Goal: Information Seeking & Learning: Learn about a topic

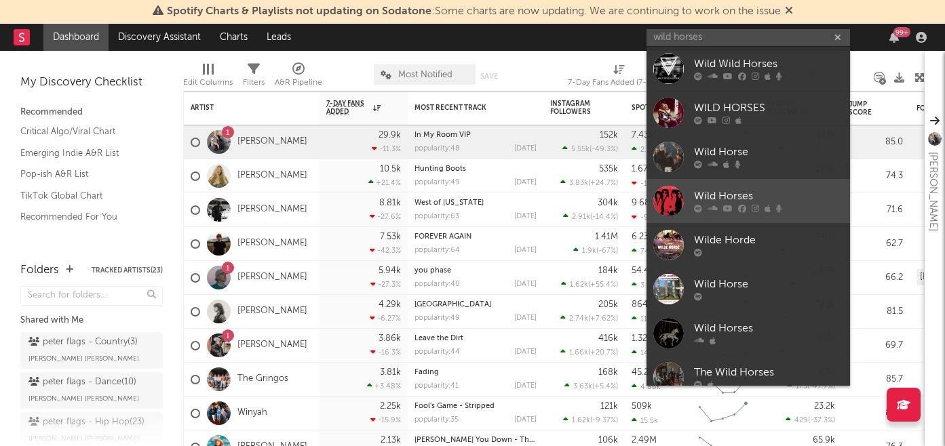
type input "wild horses"
click at [707, 195] on div "Wild Horses" at bounding box center [768, 196] width 149 height 16
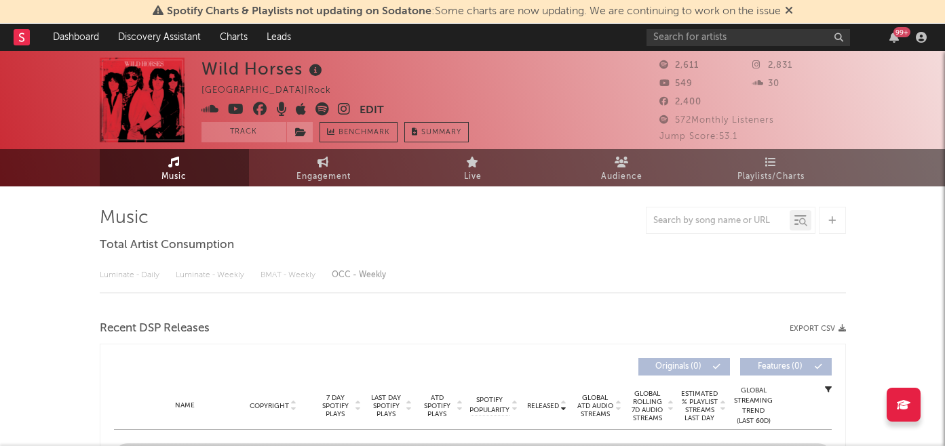
select select "1w"
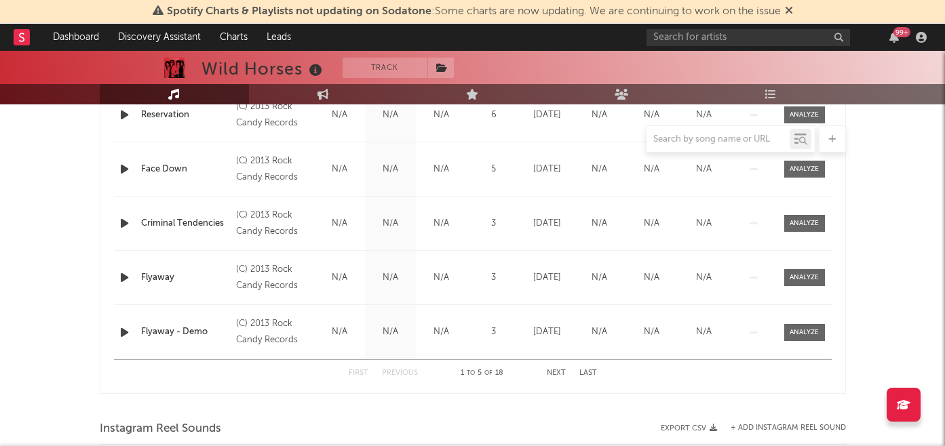
scroll to position [655, 0]
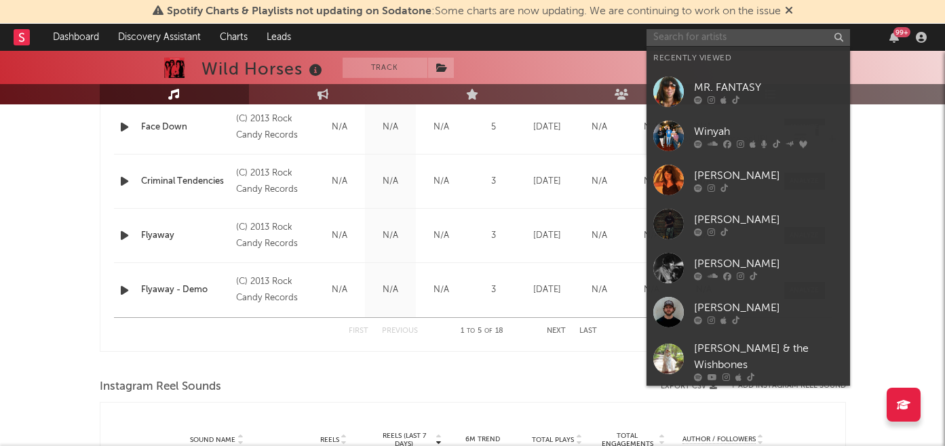
click at [683, 37] on input "text" at bounding box center [747, 37] width 203 height 17
paste input "[URL][DOMAIN_NAME]"
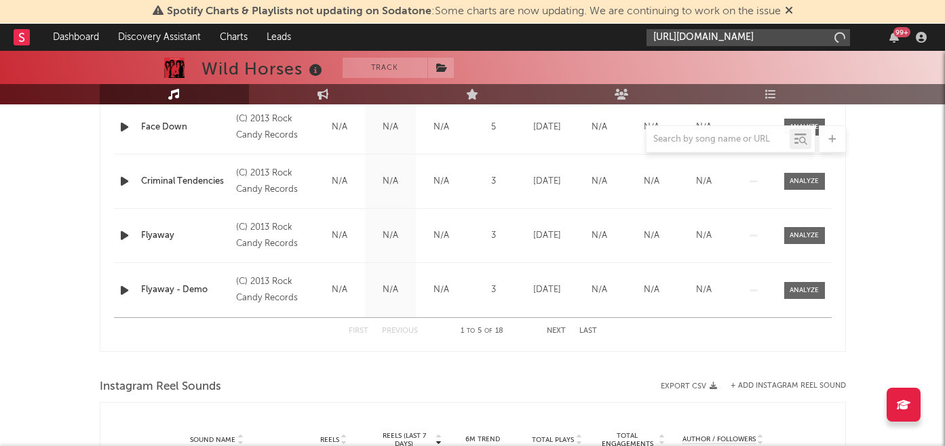
scroll to position [0, 219]
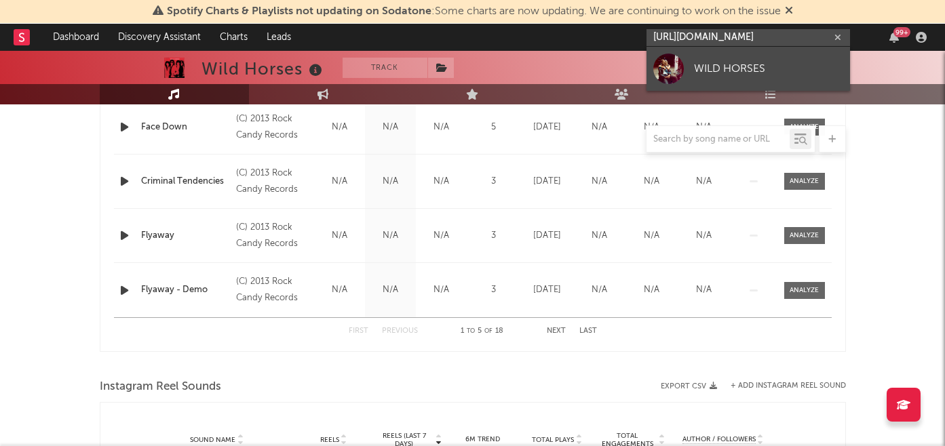
type input "[URL][DOMAIN_NAME]"
click at [713, 66] on div "WILD HORSES" at bounding box center [768, 68] width 149 height 16
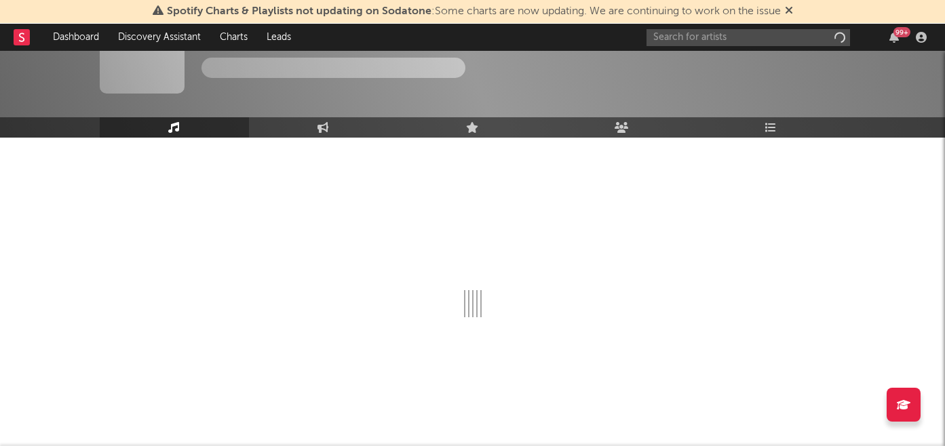
scroll to position [49, 0]
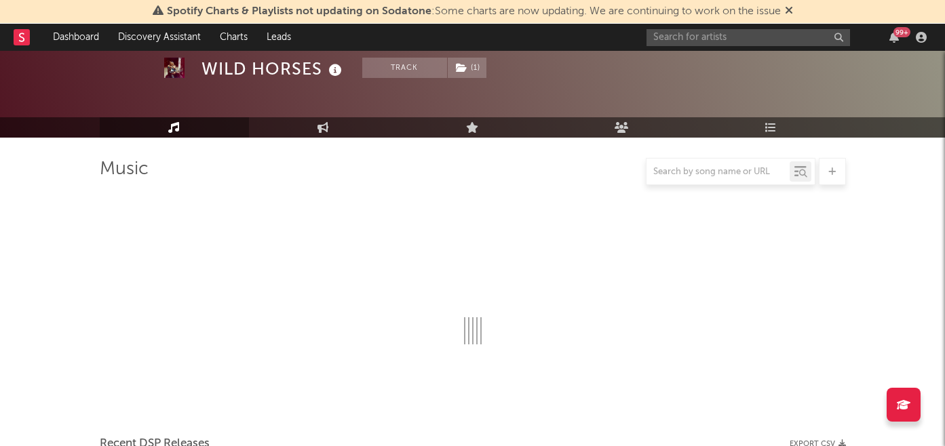
select select "6m"
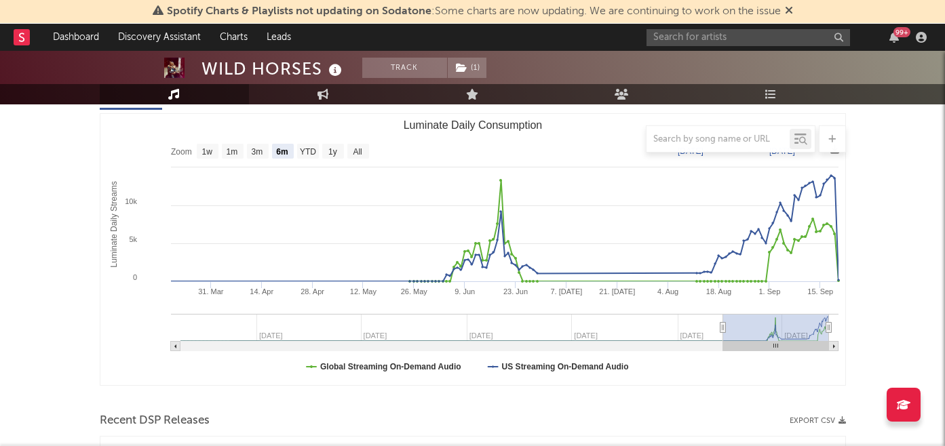
scroll to position [0, 0]
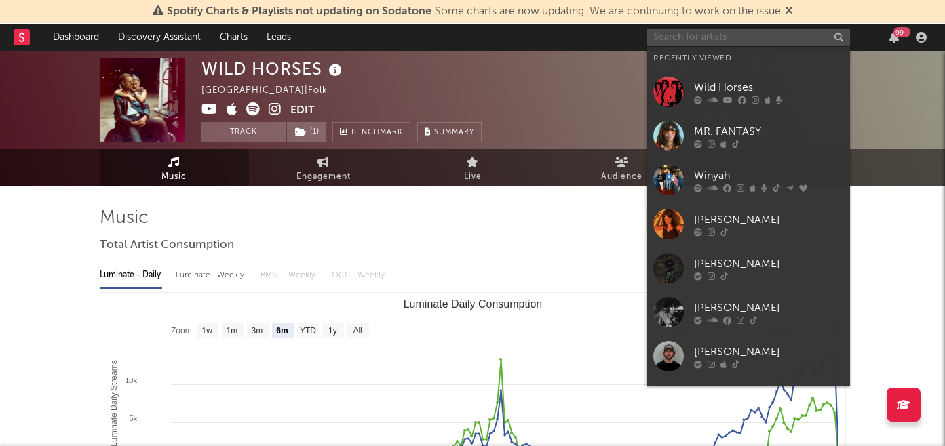
click at [702, 42] on input "text" at bounding box center [747, 37] width 203 height 17
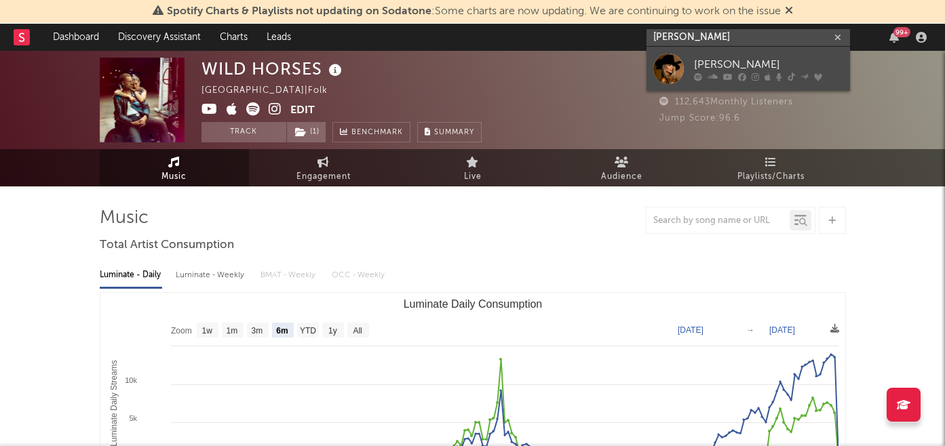
type input "[PERSON_NAME]"
click at [727, 57] on div "[PERSON_NAME]" at bounding box center [768, 64] width 149 height 16
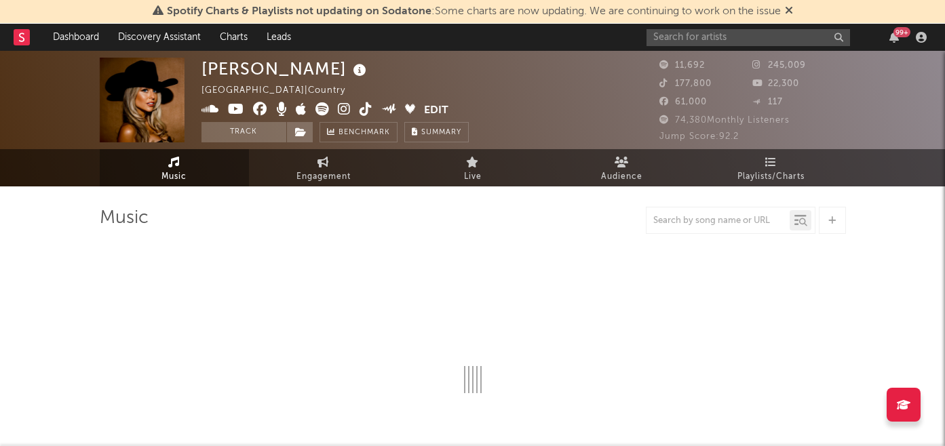
select select "6m"
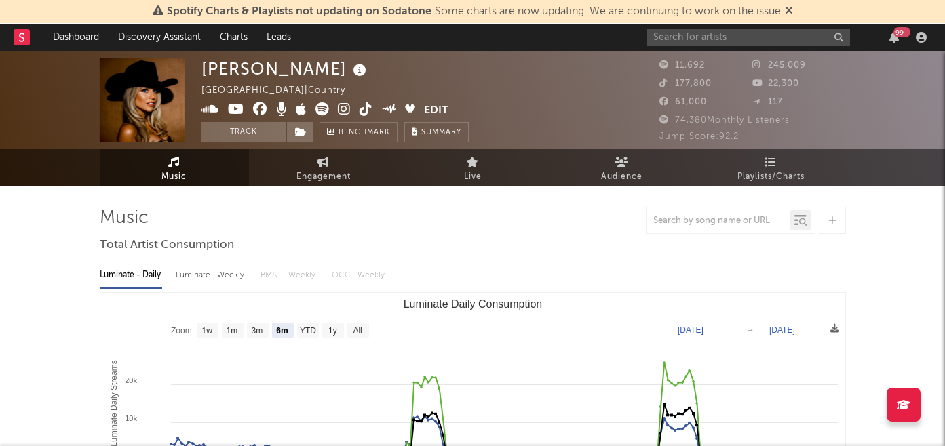
click at [338, 109] on icon at bounding box center [344, 109] width 13 height 14
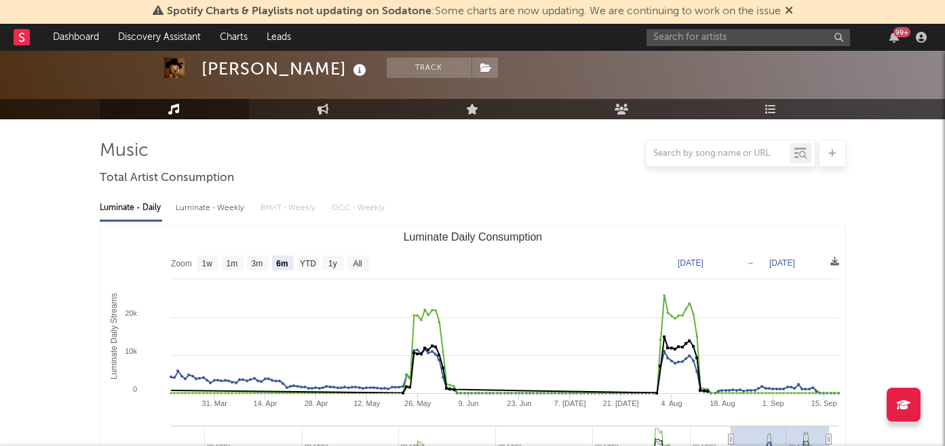
scroll to position [87, 0]
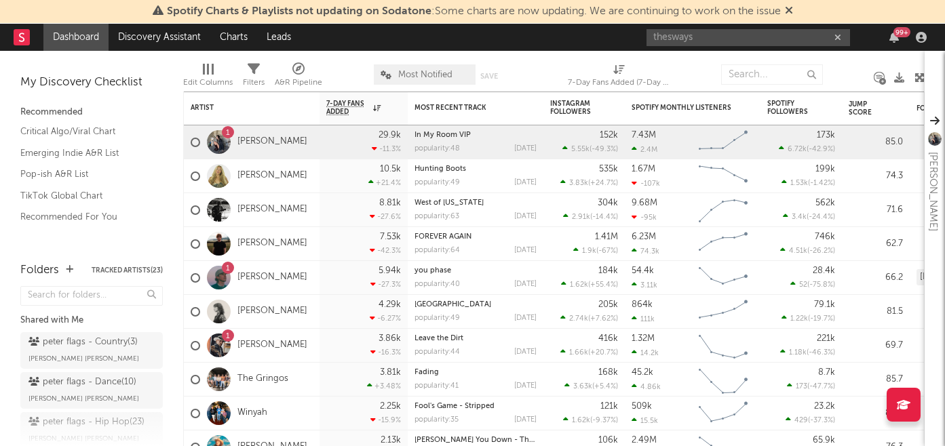
click at [670, 37] on input "thesways" at bounding box center [747, 37] width 203 height 17
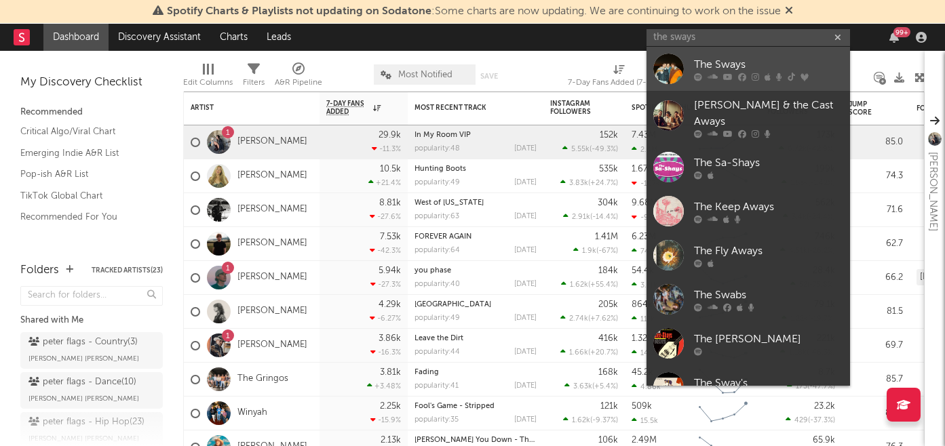
type input "the sways"
click at [732, 66] on div "The Sways" at bounding box center [768, 64] width 149 height 16
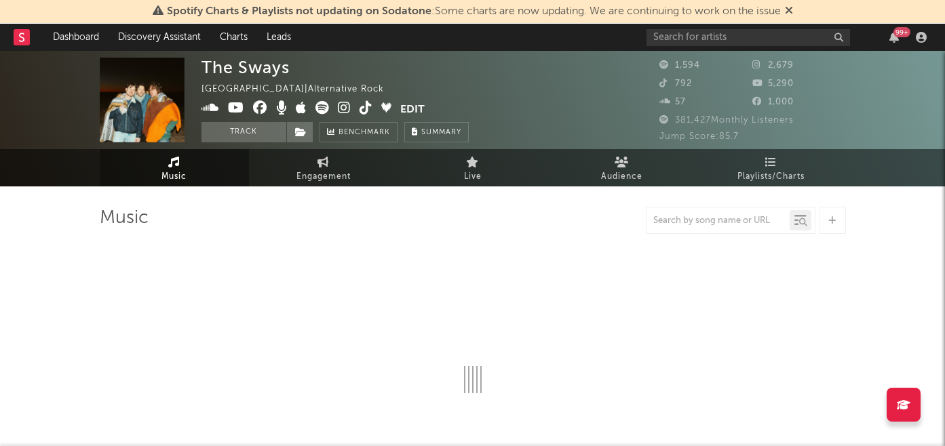
select select "1w"
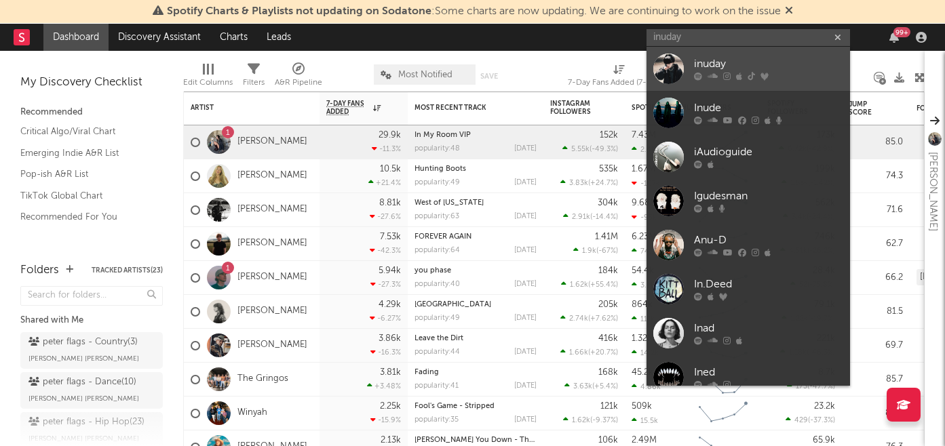
type input "inuday"
click at [766, 62] on div "inuday" at bounding box center [768, 64] width 149 height 16
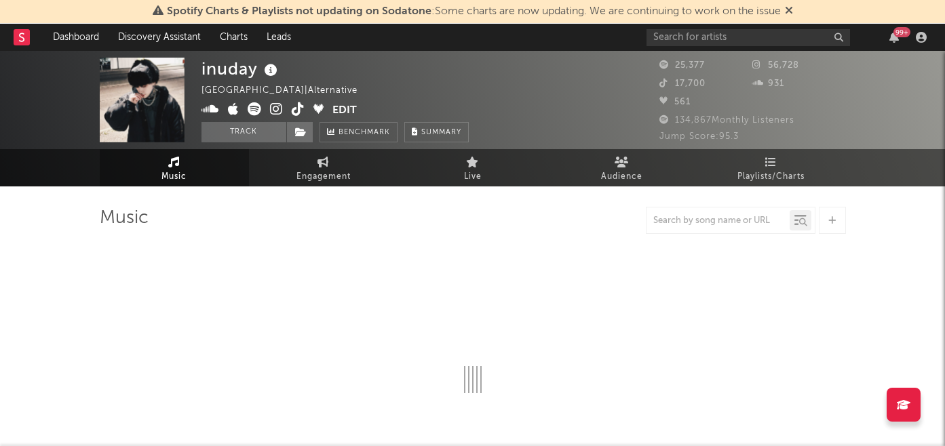
select select "6m"
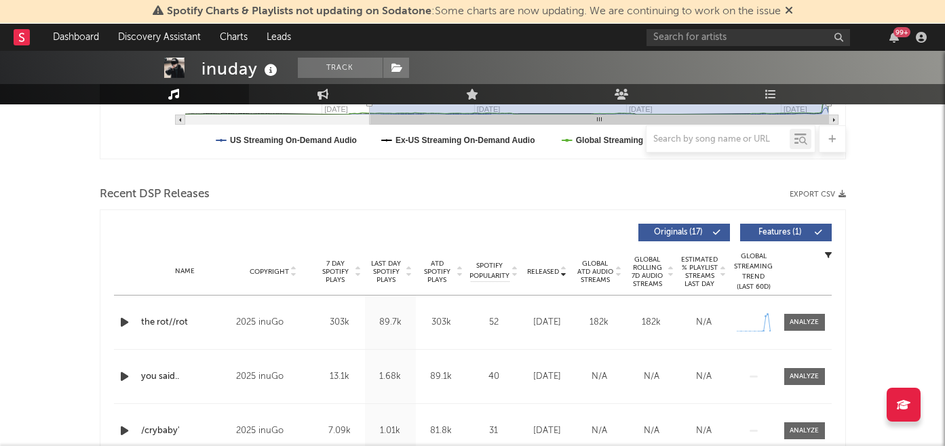
scroll to position [414, 0]
